Goal: Task Accomplishment & Management: Manage account settings

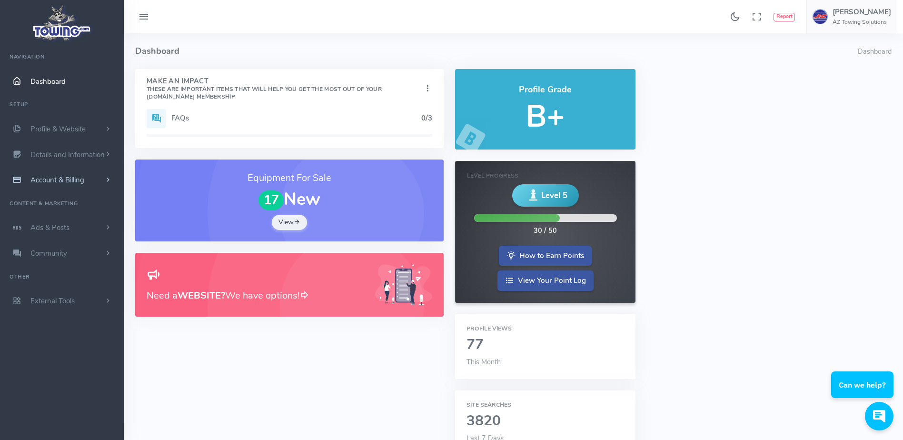
click at [92, 179] on link "Account & Billing" at bounding box center [62, 180] width 124 height 26
click at [85, 198] on link "Update Payment" at bounding box center [74, 198] width 100 height 19
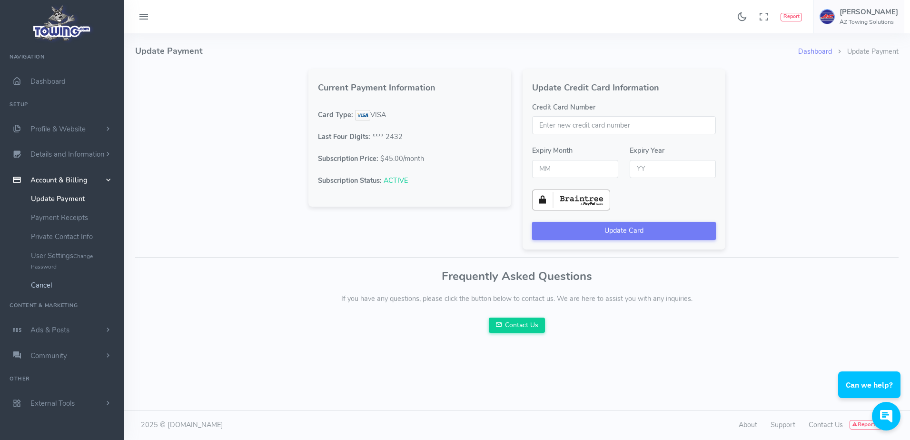
click at [57, 284] on link "Cancel" at bounding box center [74, 285] width 100 height 19
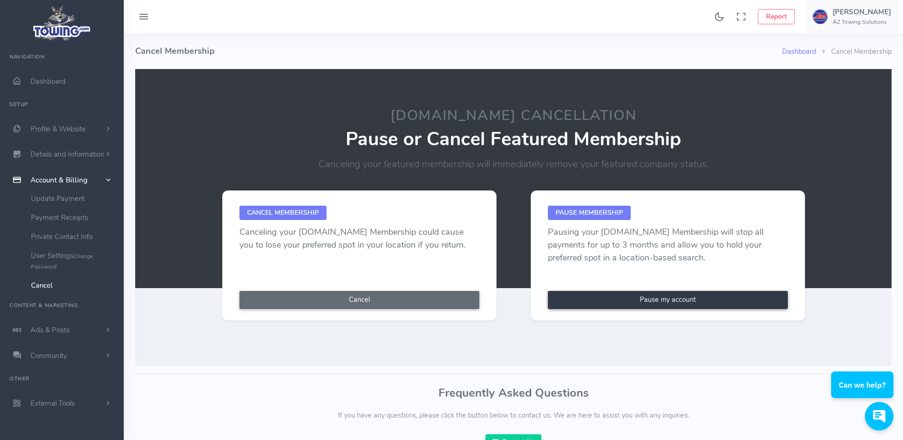
click at [343, 298] on button "Cancel" at bounding box center [359, 300] width 240 height 18
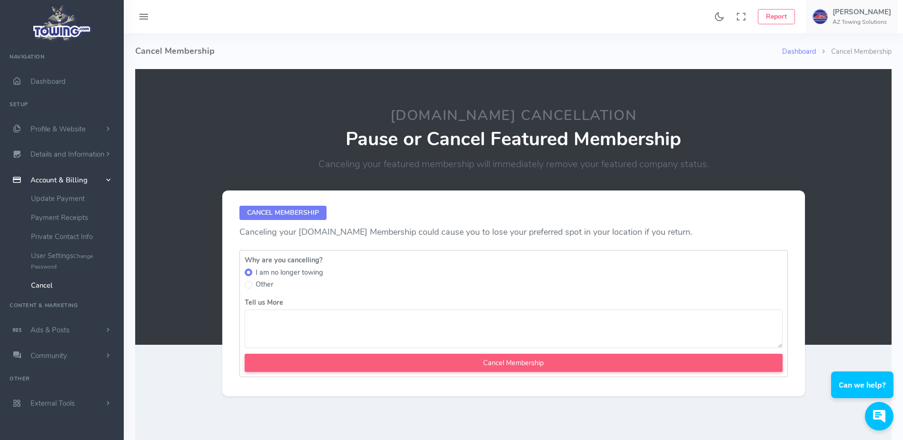
click at [311, 326] on textarea "Tell us More" at bounding box center [514, 328] width 538 height 39
click at [280, 321] on textarea "Tell us More" at bounding box center [514, 328] width 538 height 39
paste textarea "Joel is closing the business at this time. Cancelling as requested"
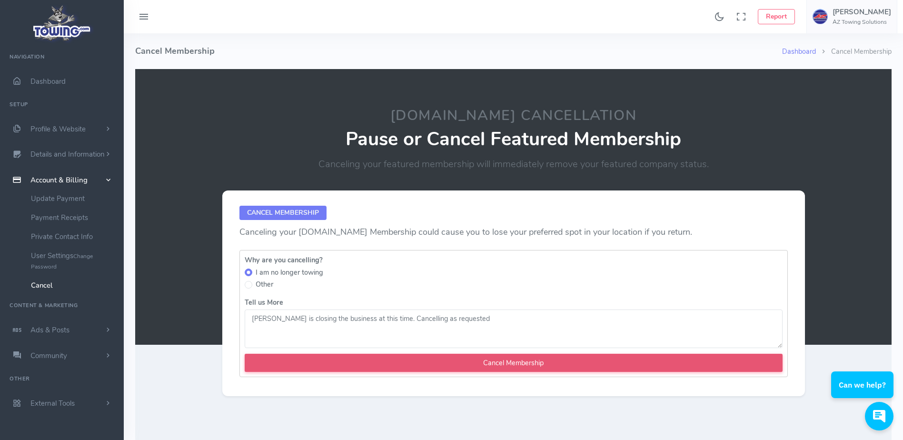
type textarea "Joel is closing the business at this time. Cancelling as requested"
drag, startPoint x: 446, startPoint y: 364, endPoint x: 401, endPoint y: 363, distance: 45.7
click at [401, 363] on input "Cancel Membership" at bounding box center [514, 363] width 538 height 18
